Goal: Information Seeking & Learning: Learn about a topic

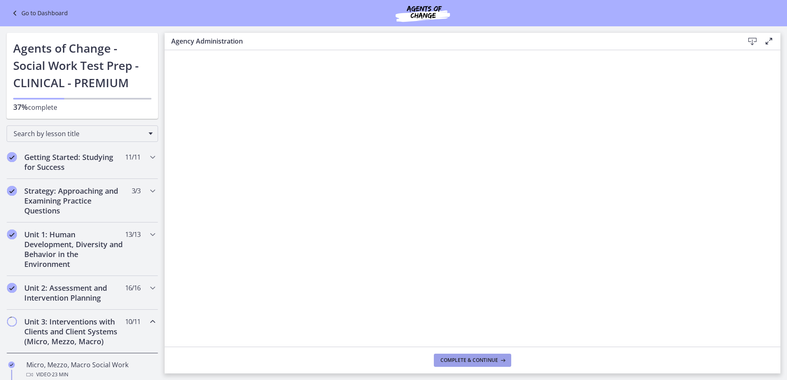
scroll to position [288, 0]
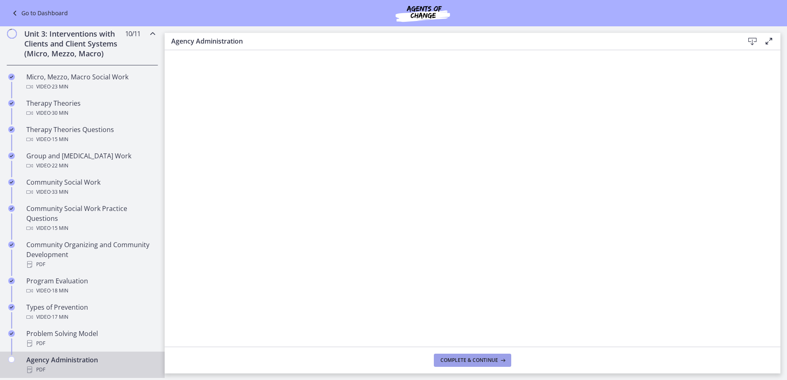
click at [506, 362] on icon at bounding box center [502, 360] width 8 height 7
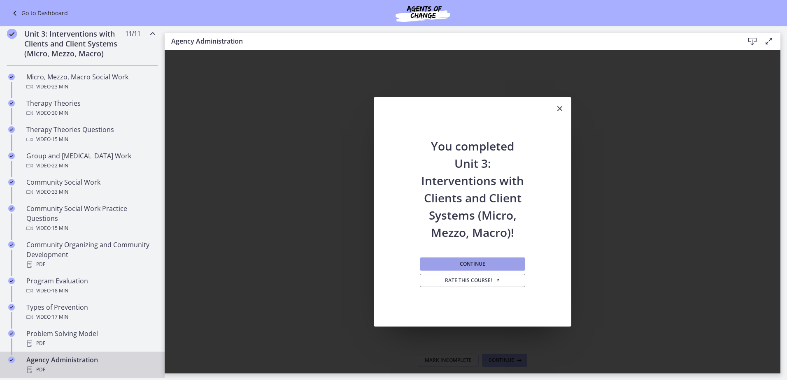
click at [487, 265] on button "Continue" at bounding box center [472, 264] width 105 height 13
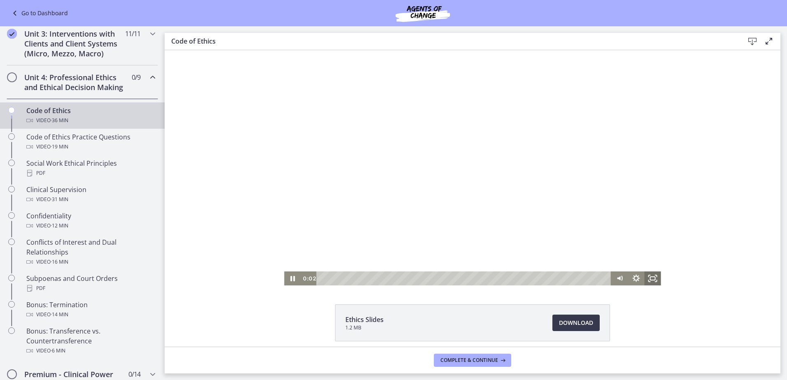
click at [651, 275] on icon "Fullscreen" at bounding box center [653, 279] width 16 height 14
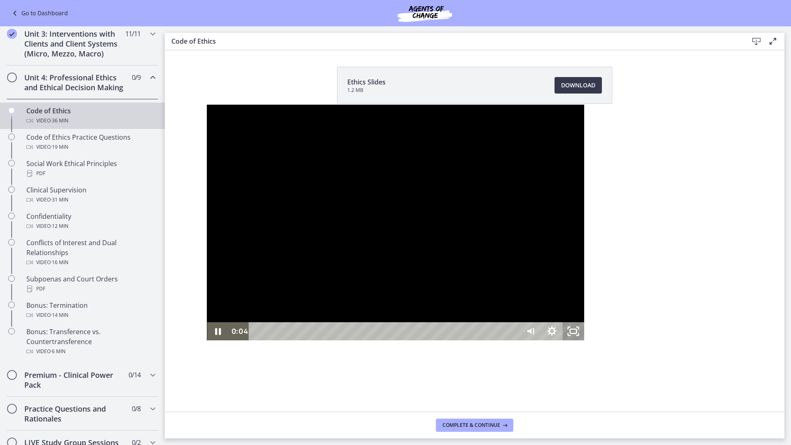
click at [577, 333] on rect "Unfullscreen" at bounding box center [573, 331] width 7 height 4
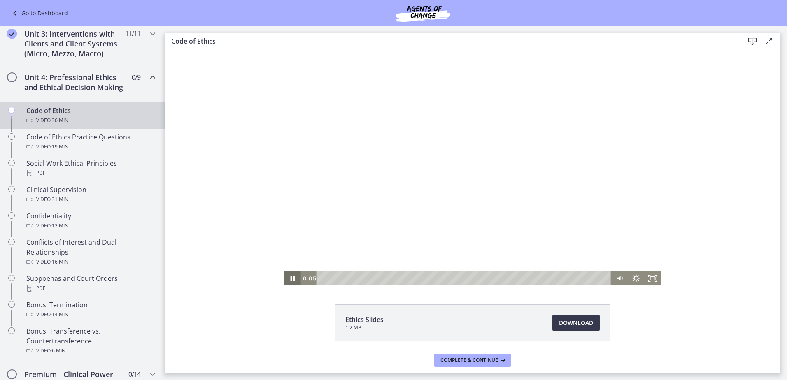
click at [290, 277] on icon "Pause" at bounding box center [292, 278] width 5 height 5
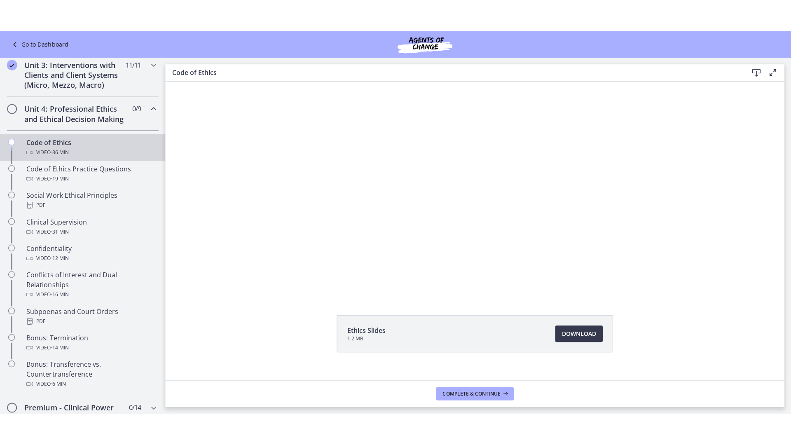
scroll to position [34, 0]
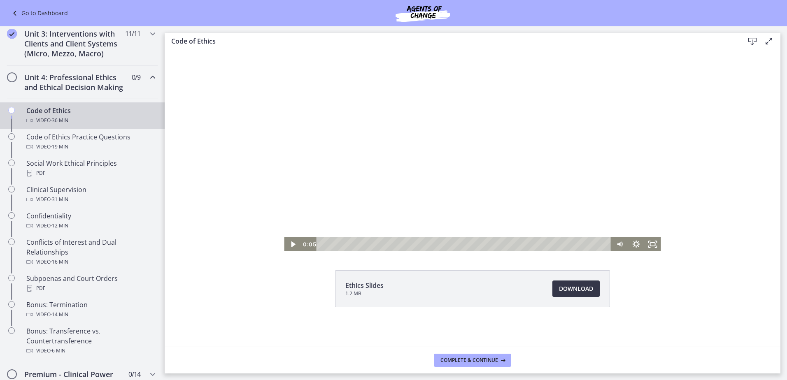
click at [572, 289] on span "Download Opens in a new window" at bounding box center [576, 289] width 34 height 10
click at [651, 245] on icon "Fullscreen" at bounding box center [653, 244] width 20 height 17
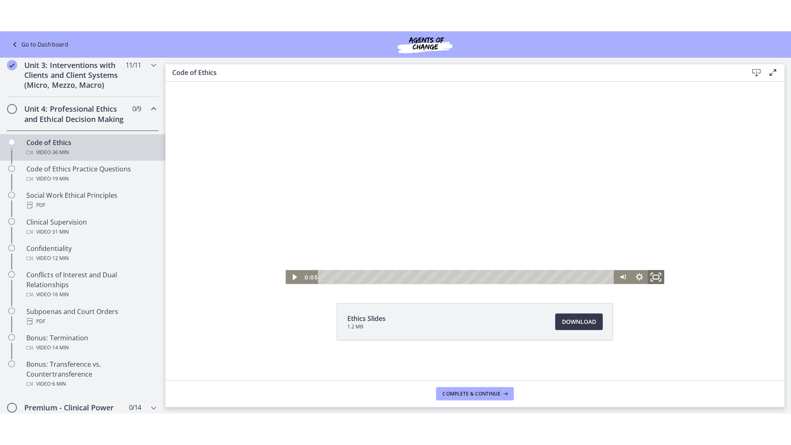
scroll to position [0, 0]
